Goal: Find specific page/section: Find specific page/section

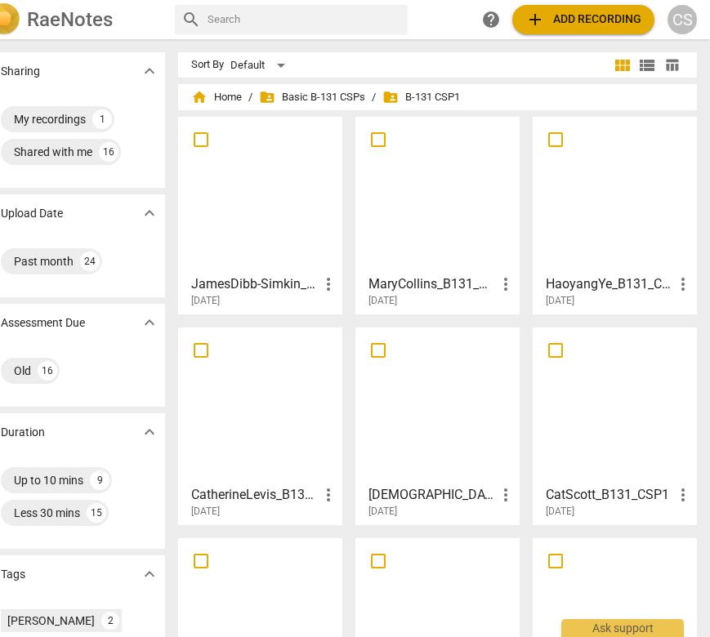
click at [597, 390] on div at bounding box center [614, 405] width 153 height 145
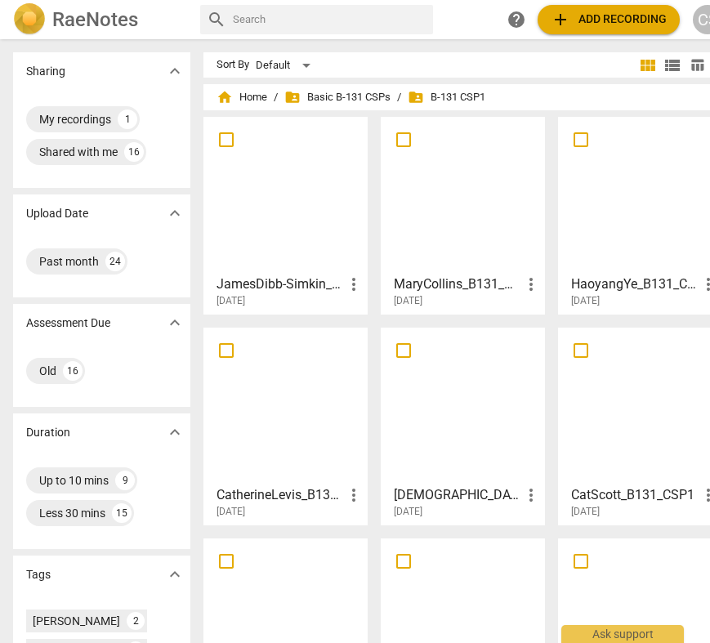
click at [597, 0] on html "RaeNotes search help add Add recording CS Sharing expand_more My recordings 1 S…" at bounding box center [355, 0] width 710 height 0
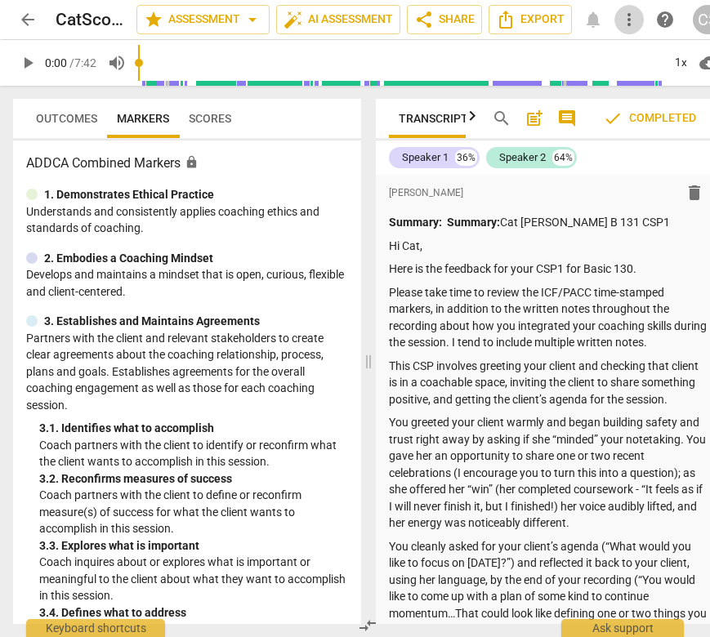
click at [623, 16] on span "more_vert" at bounding box center [629, 20] width 20 height 20
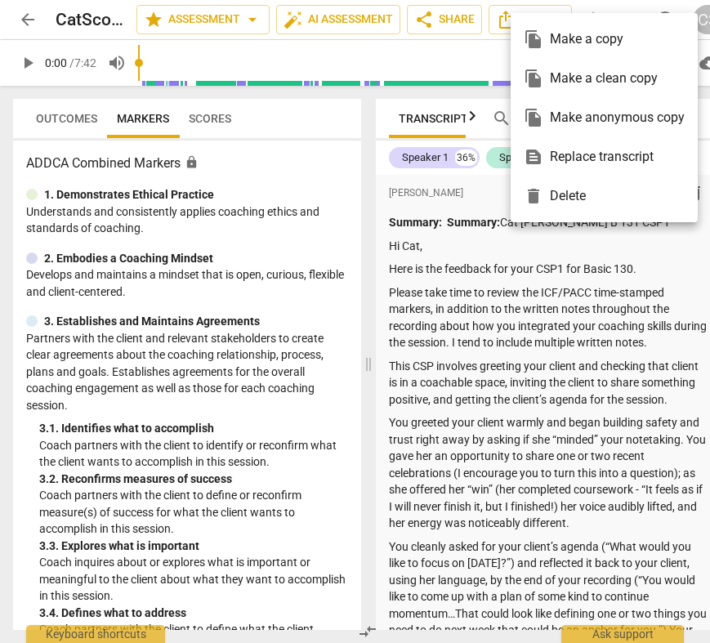
click at [623, 15] on ul "file_copy Make a copy file_copy Make a clean copy file_copy Make anonymous copy…" at bounding box center [604, 117] width 187 height 209
click at [627, 7] on div at bounding box center [355, 321] width 710 height 643
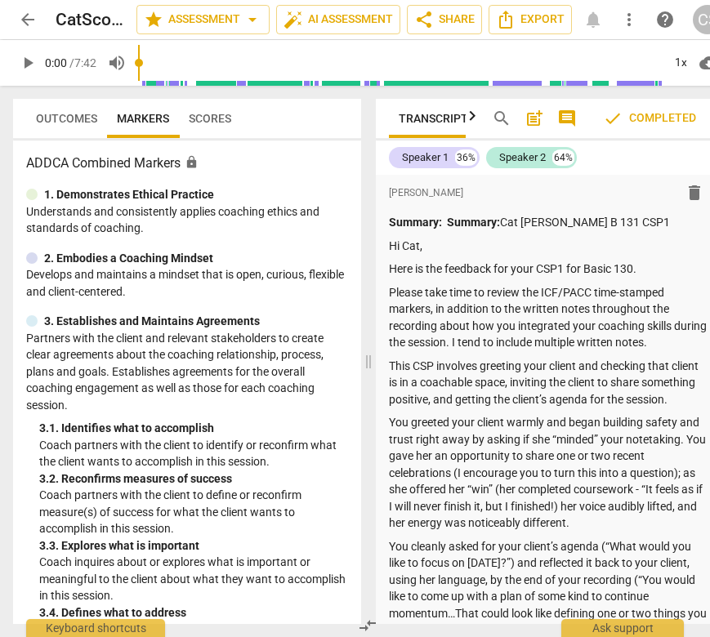
click at [235, 110] on span "Scores" at bounding box center [210, 118] width 62 height 23
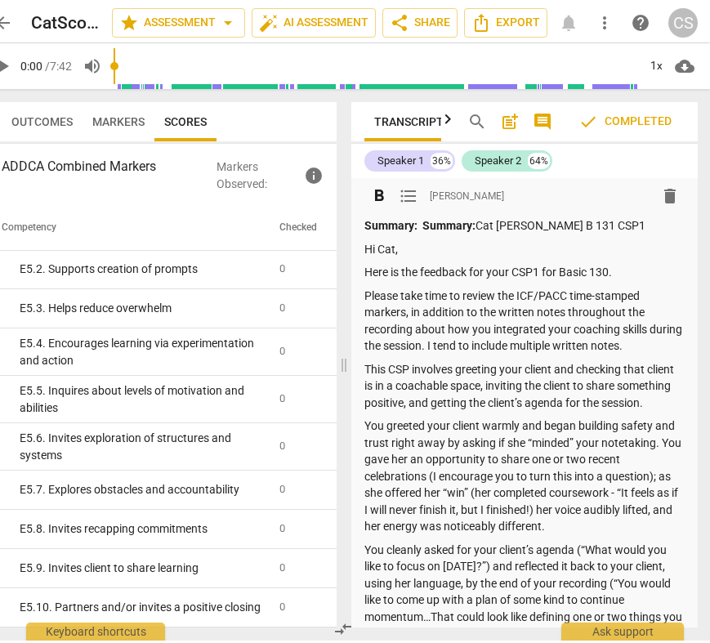
scroll to position [0, 25]
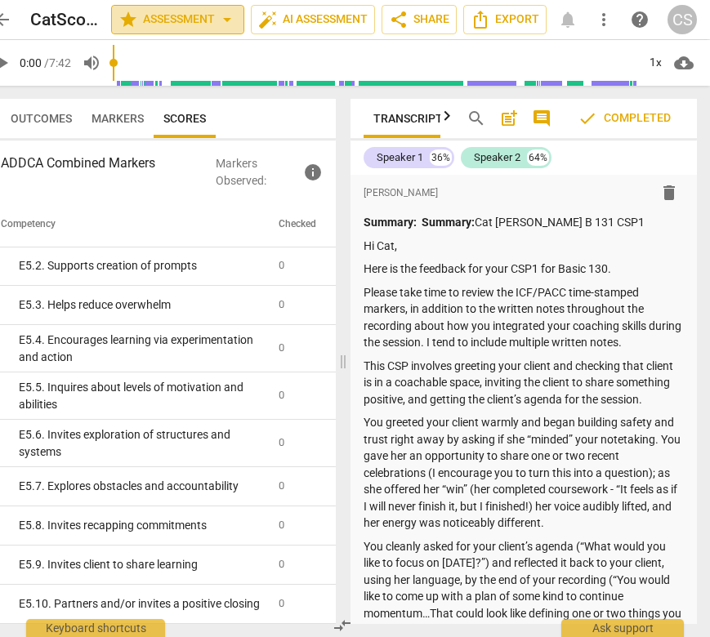
click at [229, 11] on span "arrow_drop_down" at bounding box center [227, 20] width 20 height 20
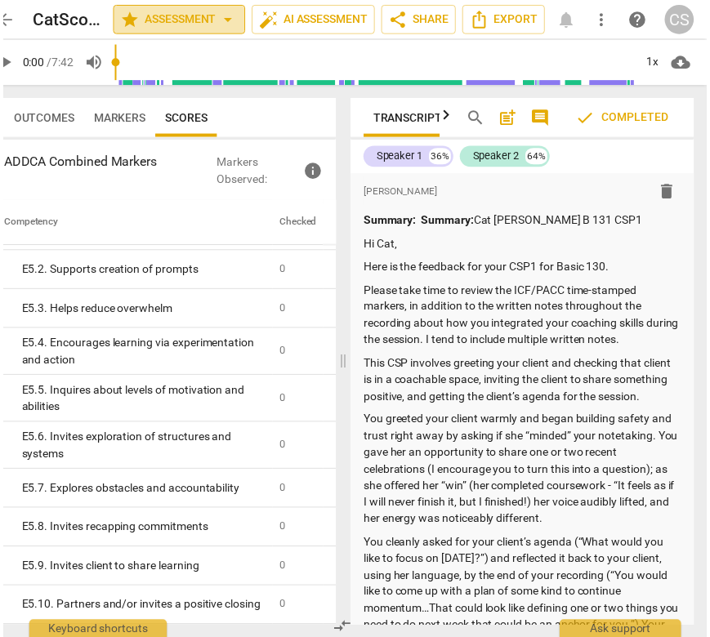
scroll to position [3452, 0]
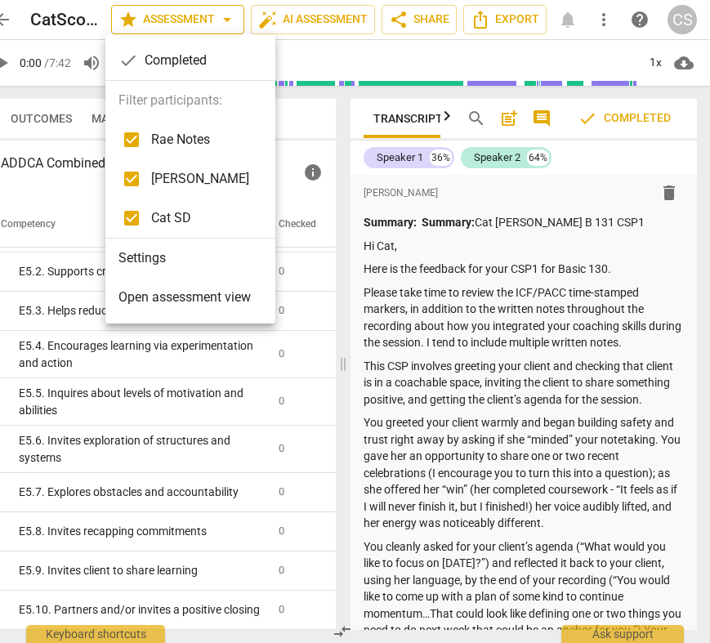
click at [229, 11] on div at bounding box center [355, 321] width 710 height 643
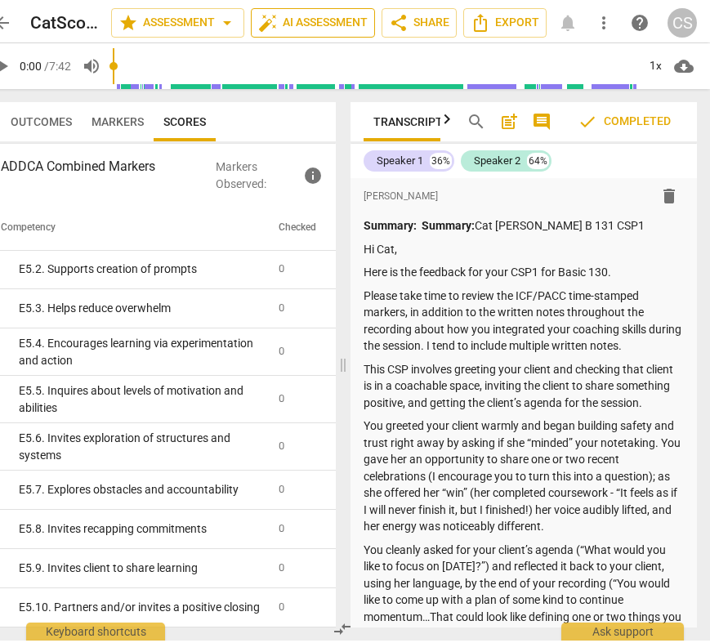
scroll to position [3458, 0]
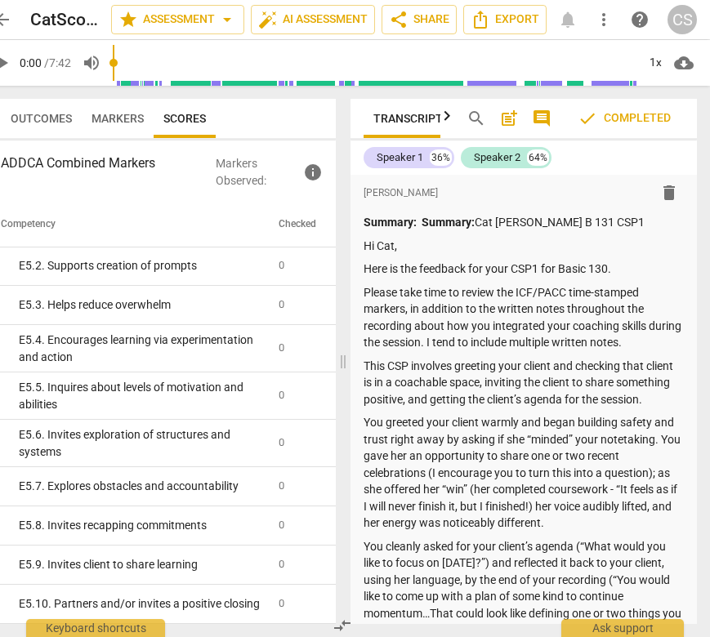
click at [623, 16] on div "arrow_back CatScott_B131_CSP1 edit star Assessment arrow_drop_down auto_fix_hig…" at bounding box center [342, 19] width 709 height 29
click at [608, 16] on span "more_vert" at bounding box center [604, 20] width 20 height 20
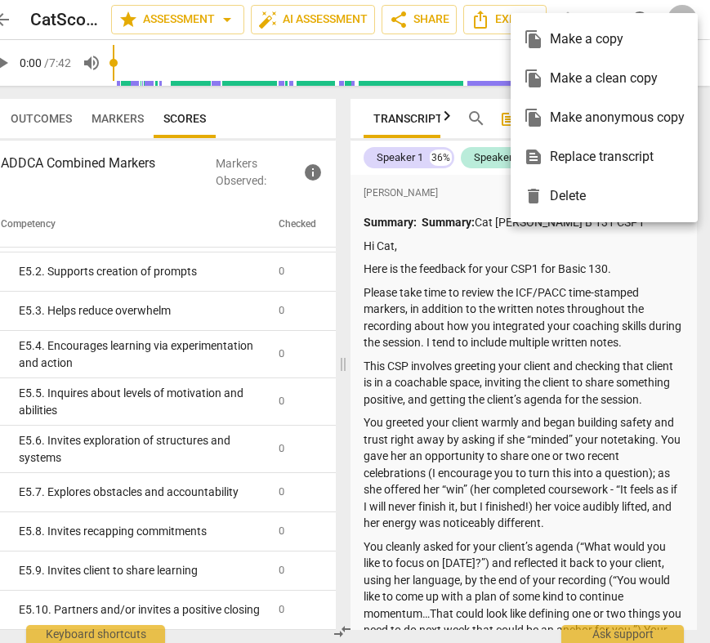
click at [608, 16] on ul "file_copy Make a copy file_copy Make a clean copy file_copy Make anonymous copy…" at bounding box center [604, 117] width 187 height 209
click at [605, 10] on div at bounding box center [355, 321] width 710 height 643
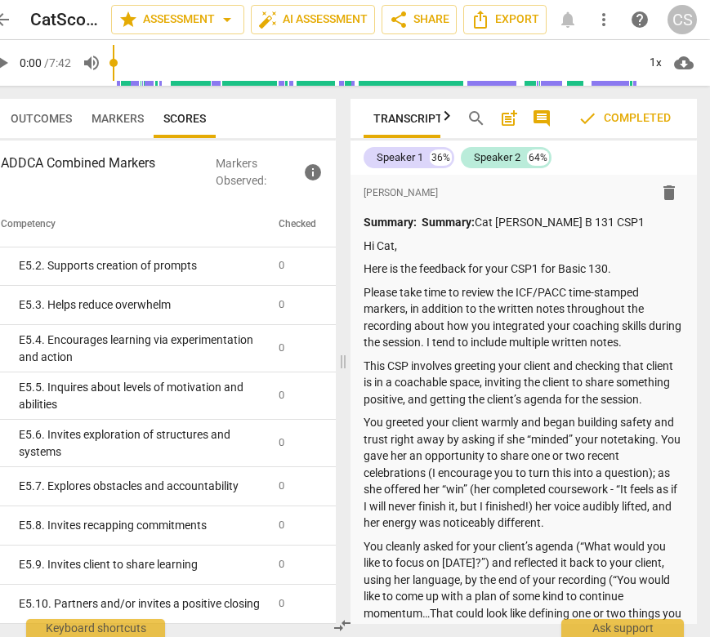
scroll to position [3458, 0]
click at [572, 14] on div "arrow_back CatScott_B131_CSP1 edit star Assessment arrow_drop_down auto_fix_hig…" at bounding box center [342, 19] width 709 height 29
click at [557, 21] on div "arrow_back CatScott_B131_CSP1 edit star Assessment arrow_drop_down auto_fix_hig…" at bounding box center [342, 19] width 709 height 29
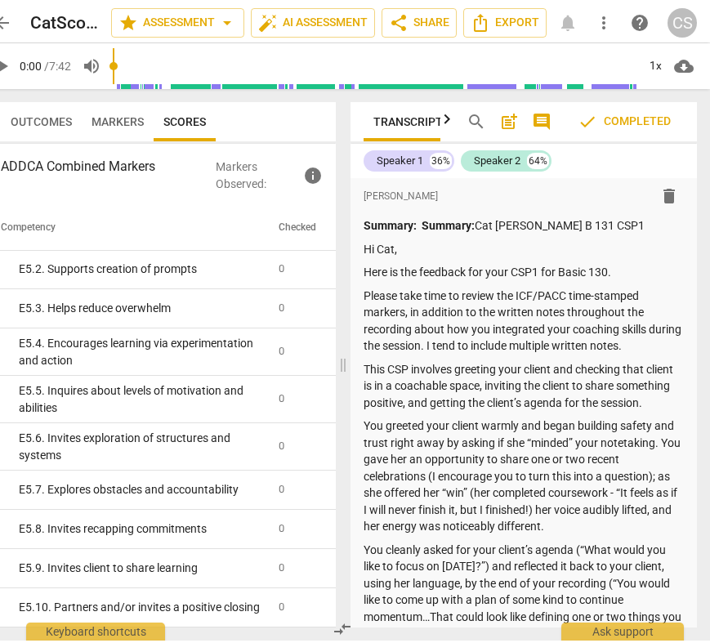
scroll to position [0, 25]
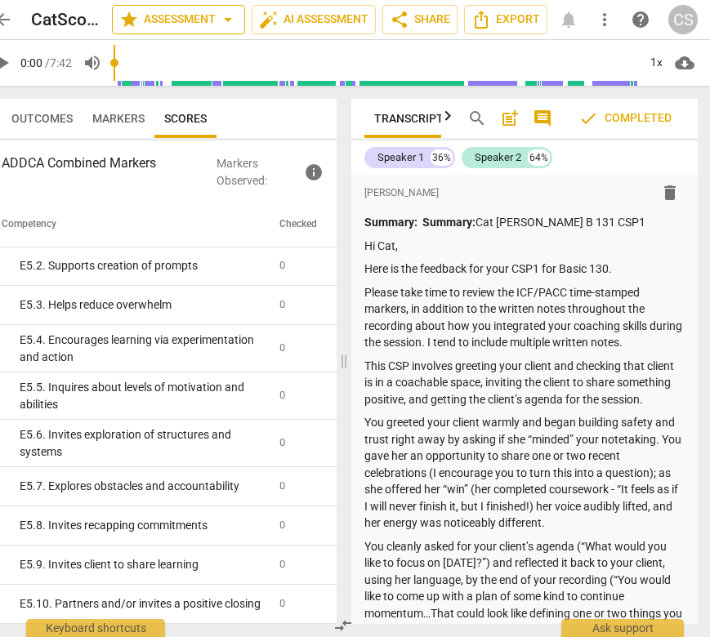
click at [205, 16] on span "star Assessment arrow_drop_down" at bounding box center [178, 20] width 118 height 20
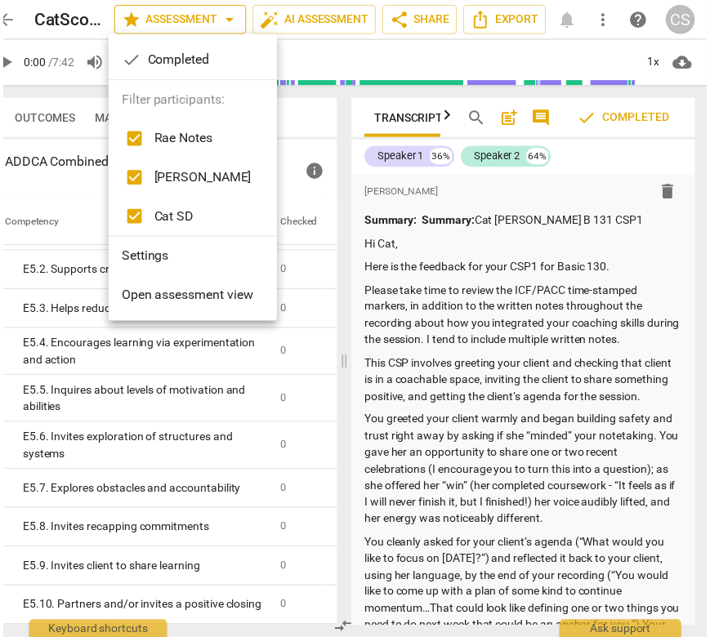
scroll to position [3452, 0]
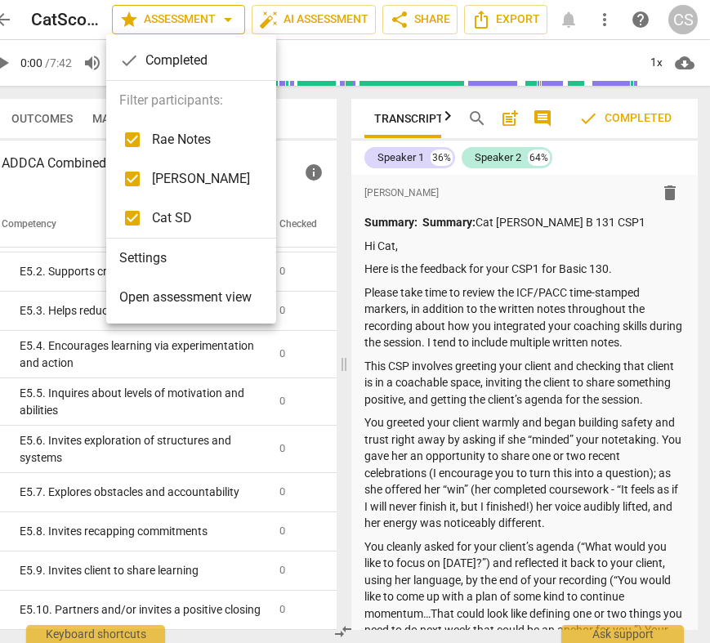
click at [205, 16] on div at bounding box center [355, 321] width 710 height 643
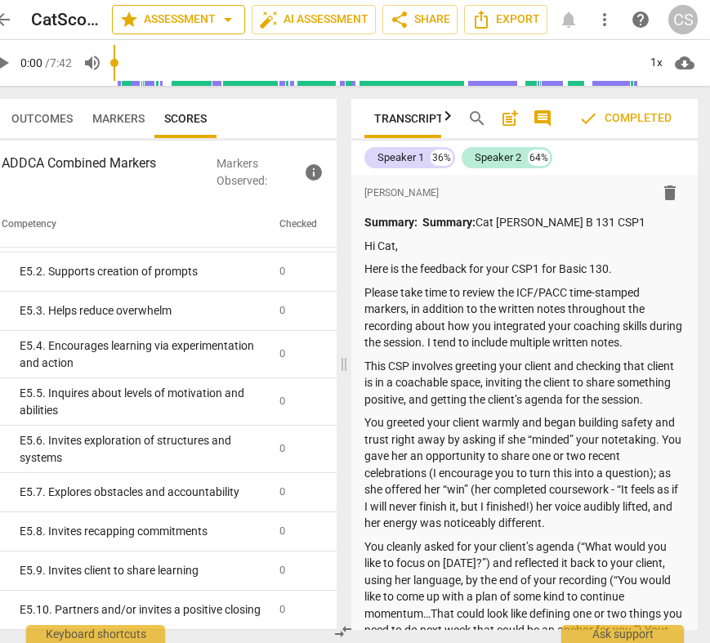
scroll to position [3458, 0]
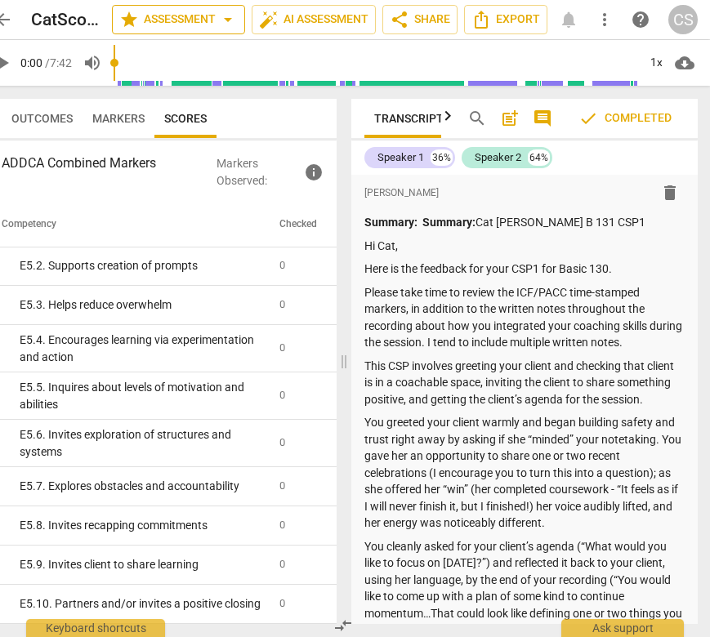
click at [205, 16] on span "star Assessment arrow_drop_down" at bounding box center [178, 20] width 118 height 20
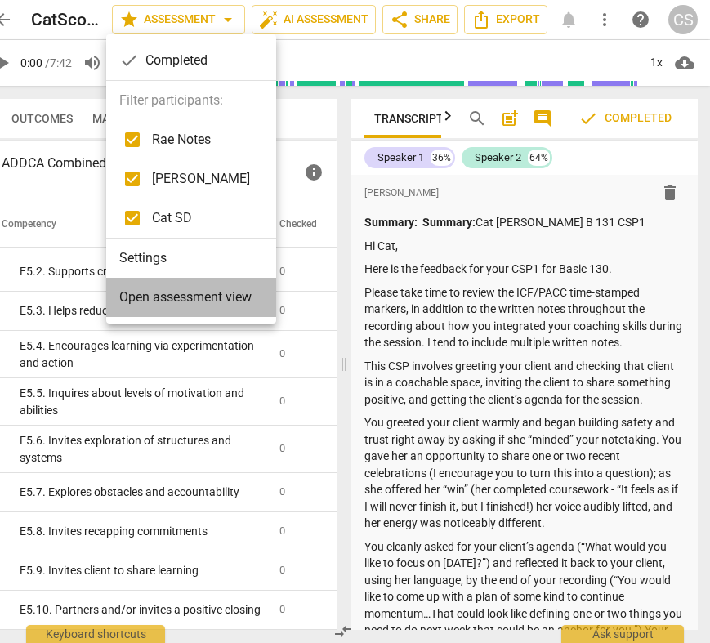
click at [225, 280] on li "Open assessment view" at bounding box center [191, 297] width 170 height 39
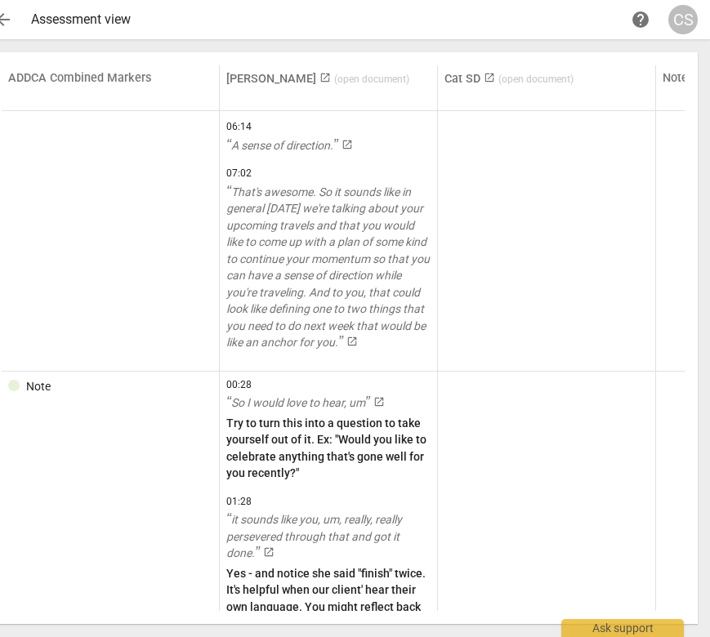
scroll to position [8414, 0]
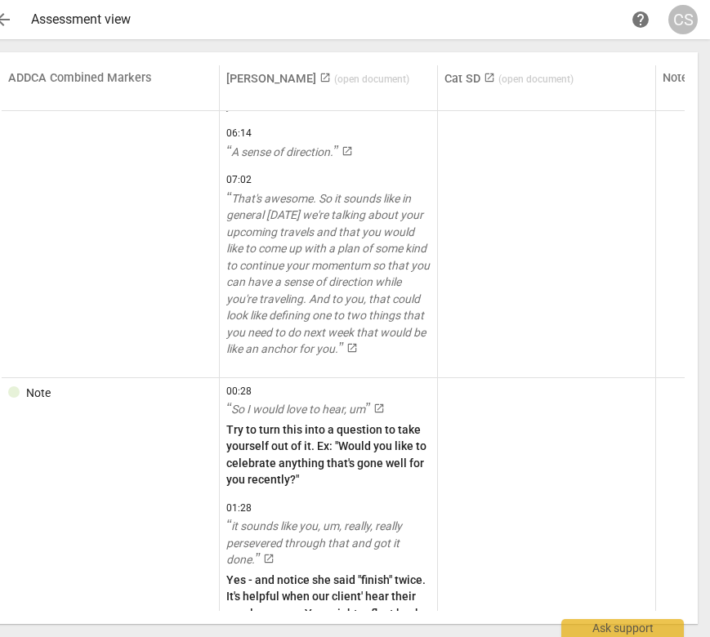
click at [12, 21] on span "arrow_back" at bounding box center [3, 20] width 20 height 20
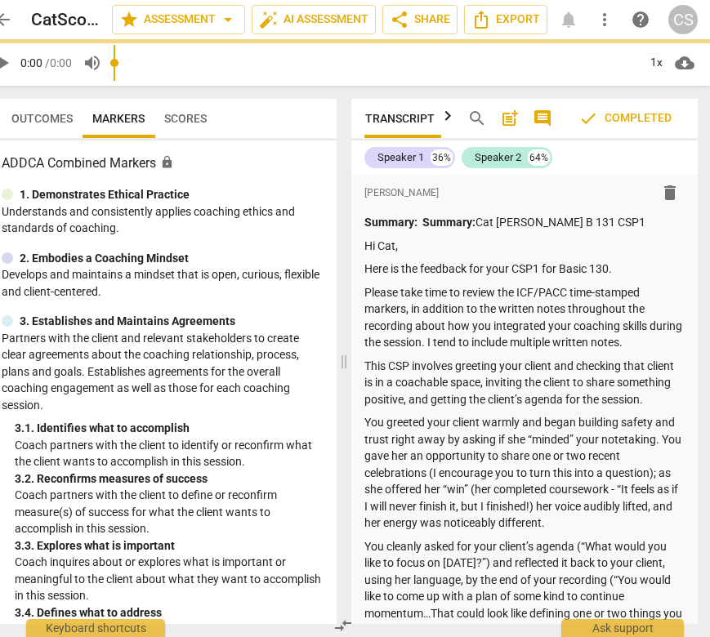
scroll to position [0, 11]
